Goal: Transaction & Acquisition: Book appointment/travel/reservation

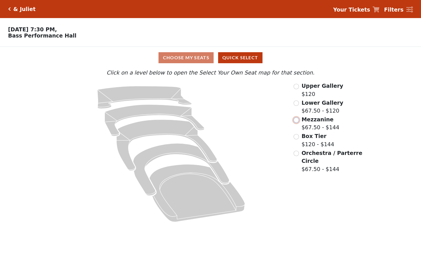
click at [297, 123] on input "radio" at bounding box center [296, 120] width 5 height 5
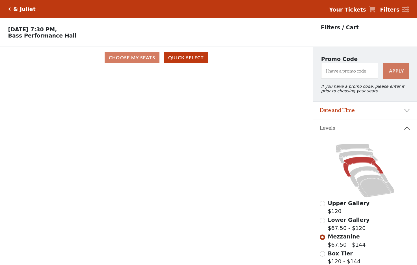
click at [162, 27] on p "[DATE] 7:30 PM, [GEOGRAPHIC_DATA]" at bounding box center [156, 32] width 313 height 12
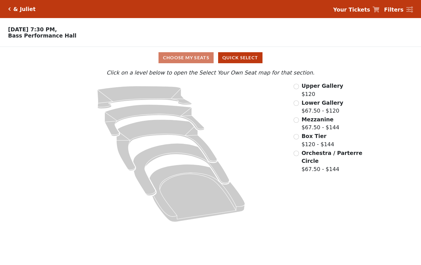
click at [299, 123] on div "Mezzanine $67.50 - $144" at bounding box center [329, 124] width 70 height 16
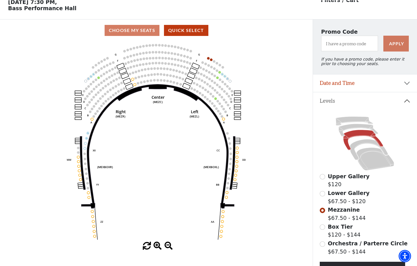
scroll to position [27, 0]
click at [158, 248] on span at bounding box center [157, 246] width 8 height 8
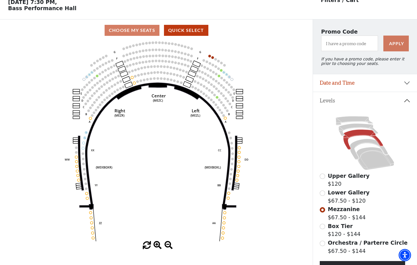
click at [158, 248] on span at bounding box center [157, 246] width 8 height 8
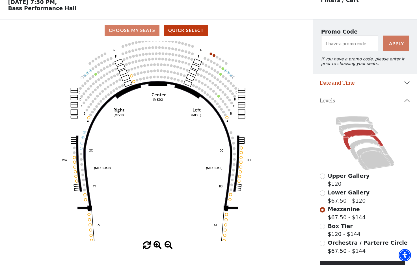
click at [158, 248] on span at bounding box center [157, 246] width 8 height 8
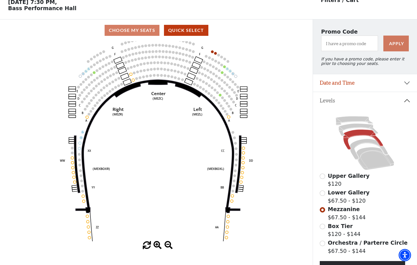
click at [158, 248] on span at bounding box center [157, 246] width 8 height 8
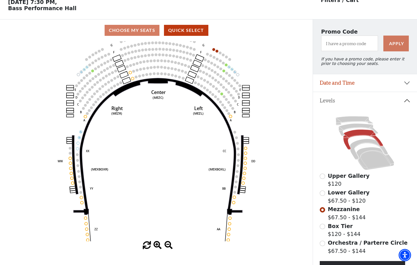
click at [158, 248] on span at bounding box center [157, 246] width 8 height 8
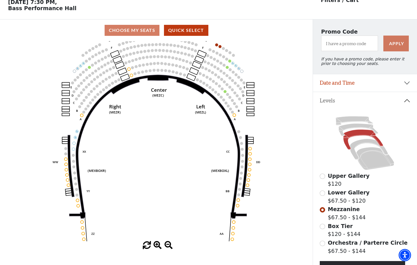
click at [158, 248] on span at bounding box center [157, 246] width 8 height 8
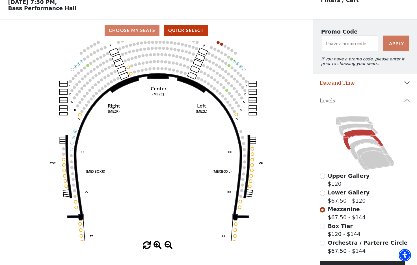
click at [158, 248] on span at bounding box center [157, 246] width 8 height 8
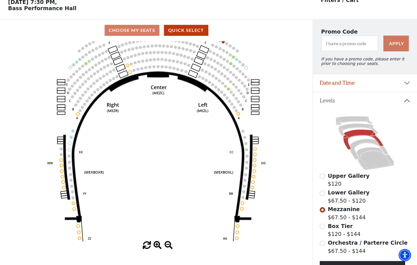
click at [158, 248] on span at bounding box center [157, 246] width 8 height 8
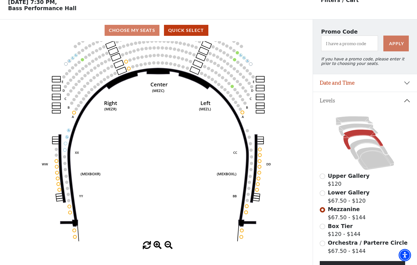
click at [158, 248] on span at bounding box center [157, 246] width 8 height 8
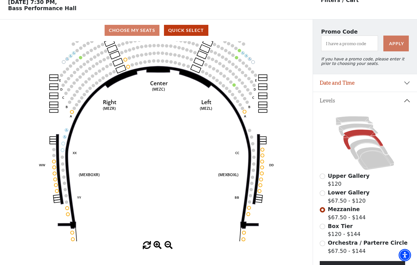
click at [158, 248] on span at bounding box center [157, 246] width 8 height 8
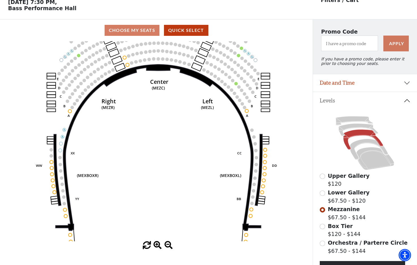
click at [158, 248] on span at bounding box center [157, 246] width 8 height 8
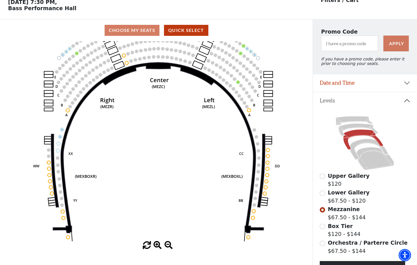
click at [158, 248] on span at bounding box center [157, 246] width 8 height 8
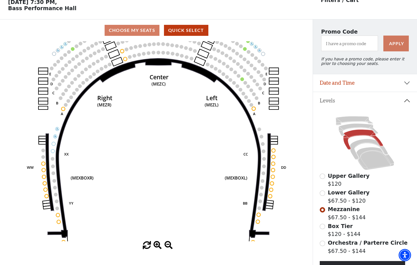
click at [158, 248] on span at bounding box center [157, 246] width 8 height 8
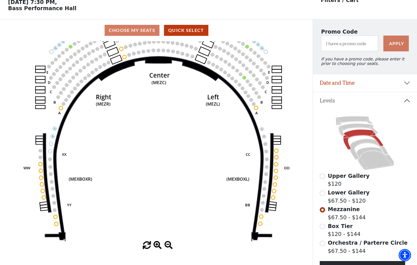
click at [157, 248] on span at bounding box center [157, 246] width 8 height 8
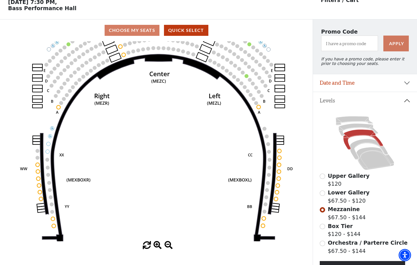
click at [157, 248] on span at bounding box center [157, 246] width 8 height 8
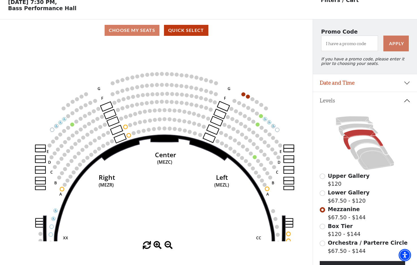
drag, startPoint x: 134, startPoint y: 142, endPoint x: 140, endPoint y: 225, distance: 82.7
click at [140, 225] on icon "Center (MEZC) Right (MEZR) Left (MEZL) (MEXBOXR) (MEXBOXL) XX WW CC DD YY BB ZZ…" at bounding box center [156, 141] width 281 height 200
click at [248, 97] on use "Seat Selected" at bounding box center [248, 96] width 5 height 5
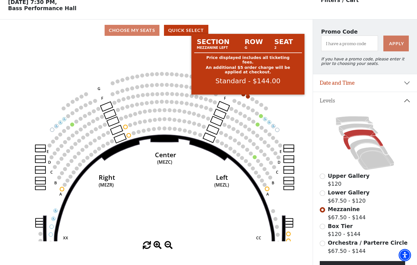
click at [248, 97] on circle at bounding box center [248, 97] width 4 height 4
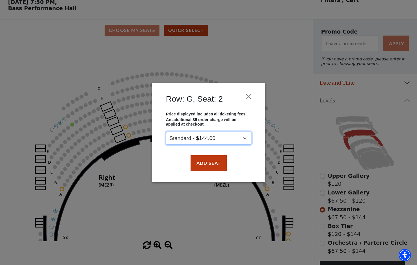
click at [236, 139] on select "Standard - $144.00" at bounding box center [208, 138] width 85 height 13
drag, startPoint x: 199, startPoint y: 114, endPoint x: 224, endPoint y: 114, distance: 25.2
click at [224, 114] on p "Price displayed includes all ticketing fees." at bounding box center [208, 114] width 85 height 5
drag, startPoint x: 170, startPoint y: 112, endPoint x: 182, endPoint y: 123, distance: 16.0
click at [182, 123] on div "Price displayed includes all ticketing fees. An additional $5 order charge will…" at bounding box center [209, 128] width 94 height 33
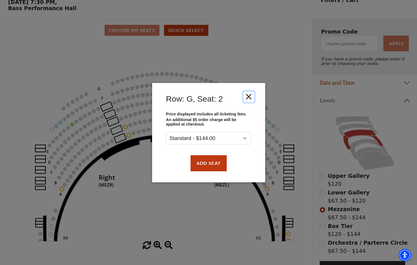
click at [248, 97] on button "Close" at bounding box center [248, 96] width 11 height 11
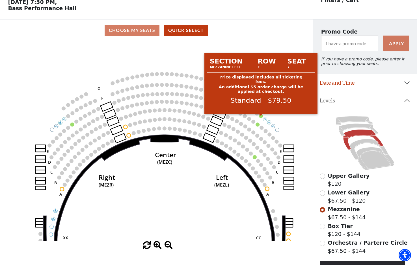
click at [261, 118] on circle at bounding box center [261, 116] width 4 height 4
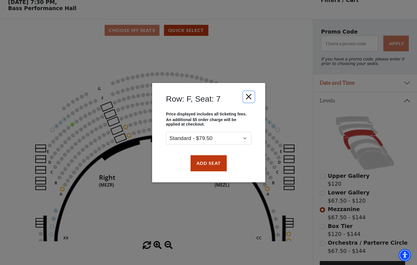
click at [248, 96] on button "Close" at bounding box center [248, 96] width 11 height 11
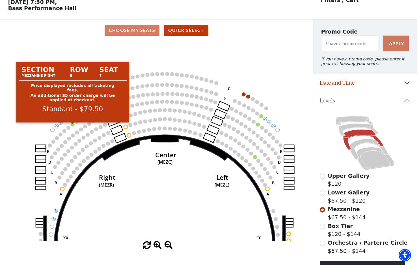
click at [74, 126] on circle at bounding box center [73, 125] width 4 height 4
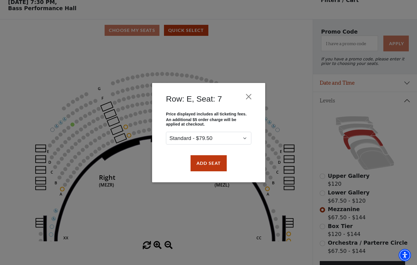
click at [122, 148] on div "Row: E, Seat: 7 Price displayed includes all ticketing fees. An additional $5 o…" at bounding box center [208, 132] width 417 height 265
click at [249, 99] on button "Close" at bounding box center [248, 96] width 11 height 11
